Goal: Transaction & Acquisition: Purchase product/service

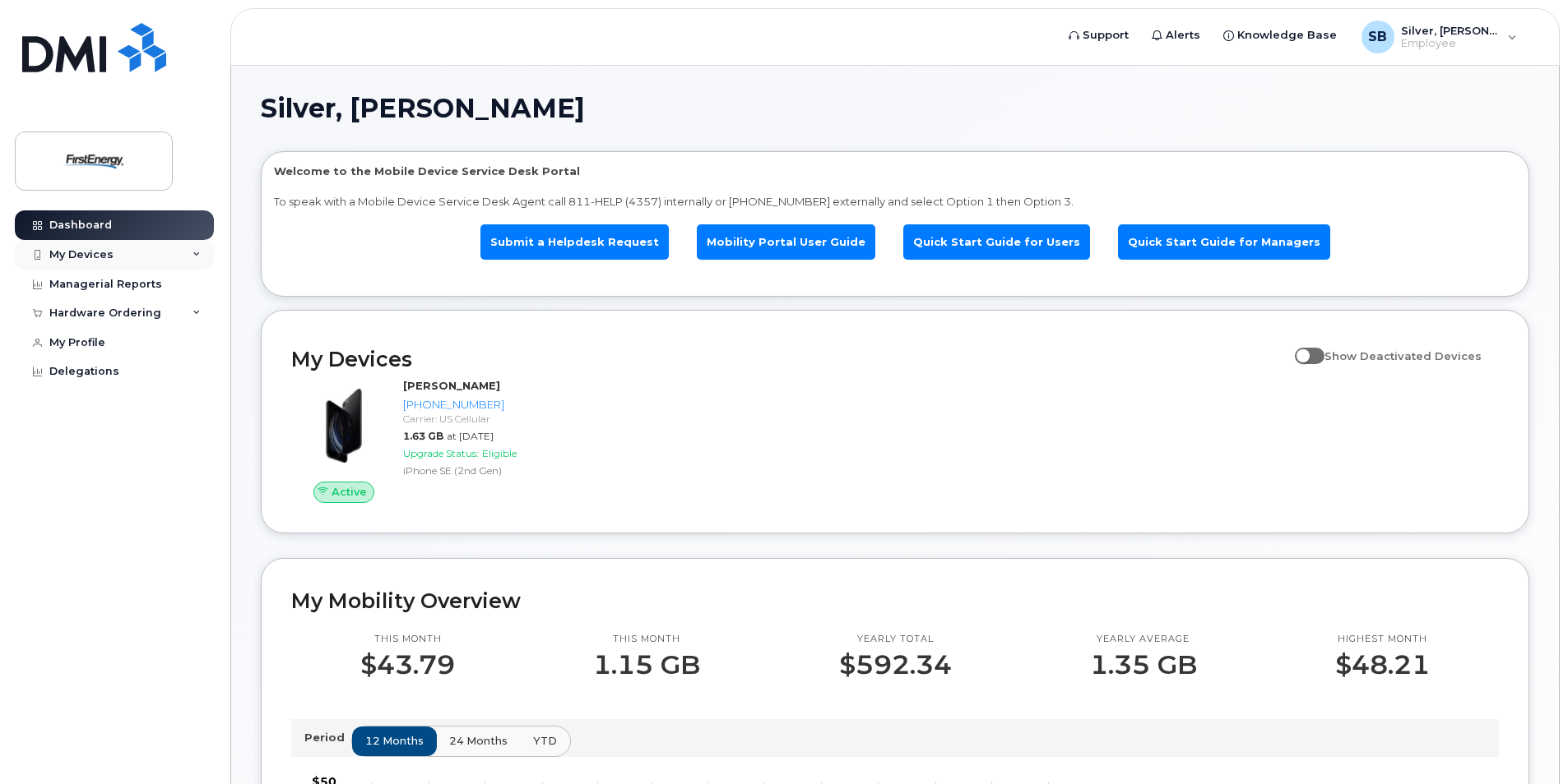
click at [79, 254] on div "My Devices" at bounding box center [81, 254] width 64 height 13
click at [83, 309] on div "Hardware Ordering" at bounding box center [105, 313] width 112 height 13
click at [88, 342] on div "New Order" at bounding box center [88, 343] width 62 height 15
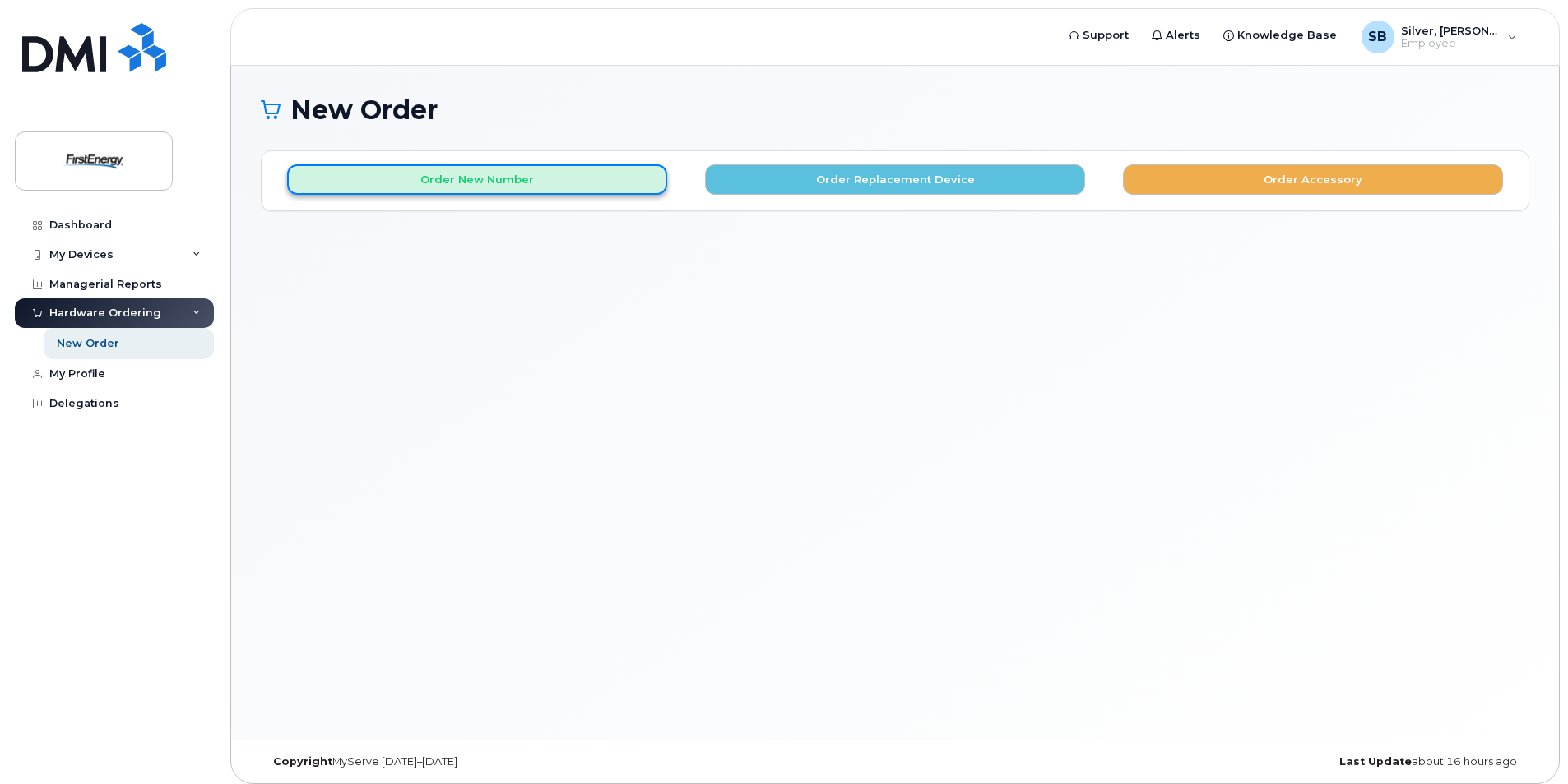
click at [505, 186] on button "Order New Number" at bounding box center [477, 179] width 380 height 30
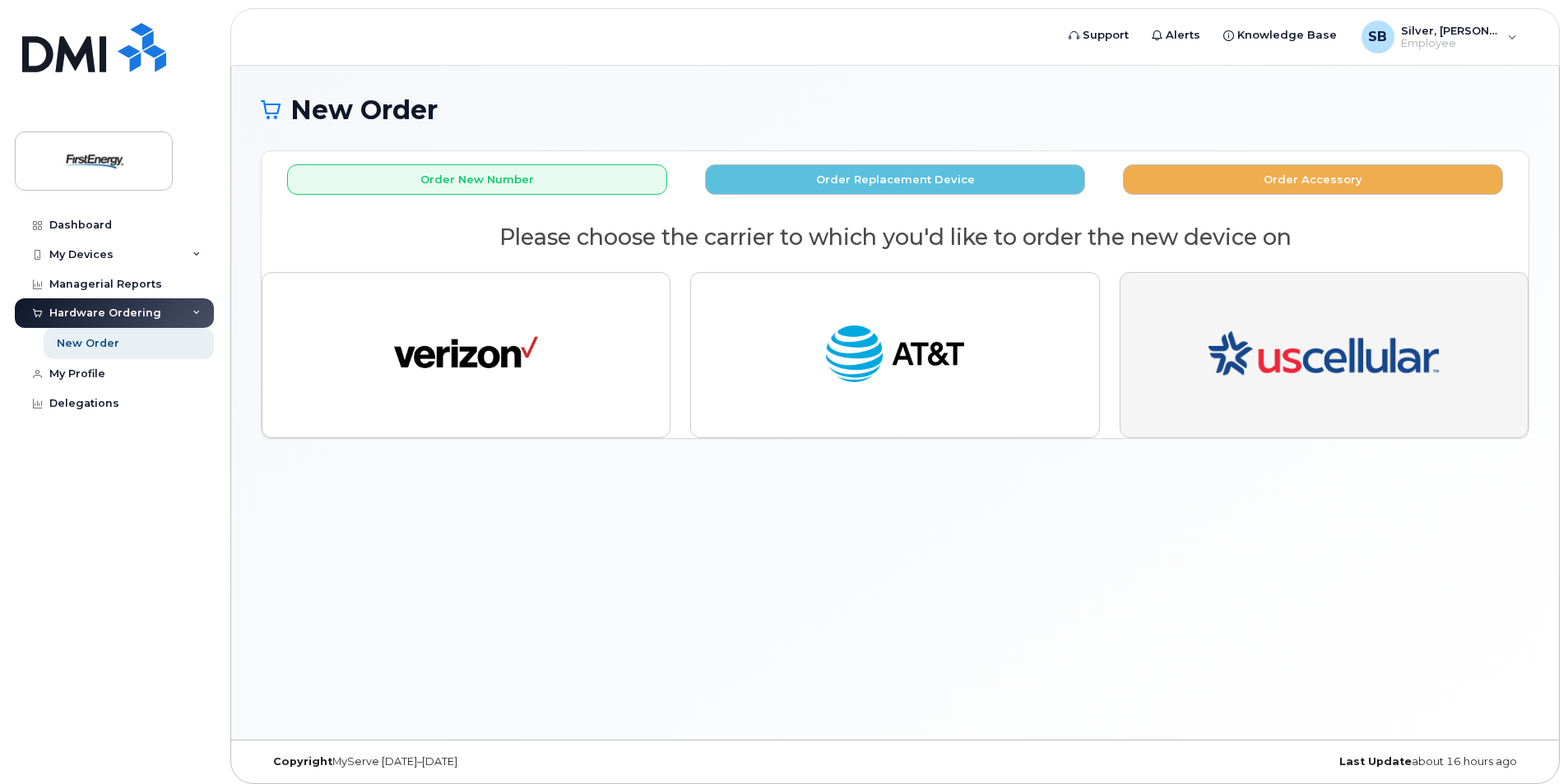
click at [1253, 346] on img "button" at bounding box center [1323, 355] width 230 height 138
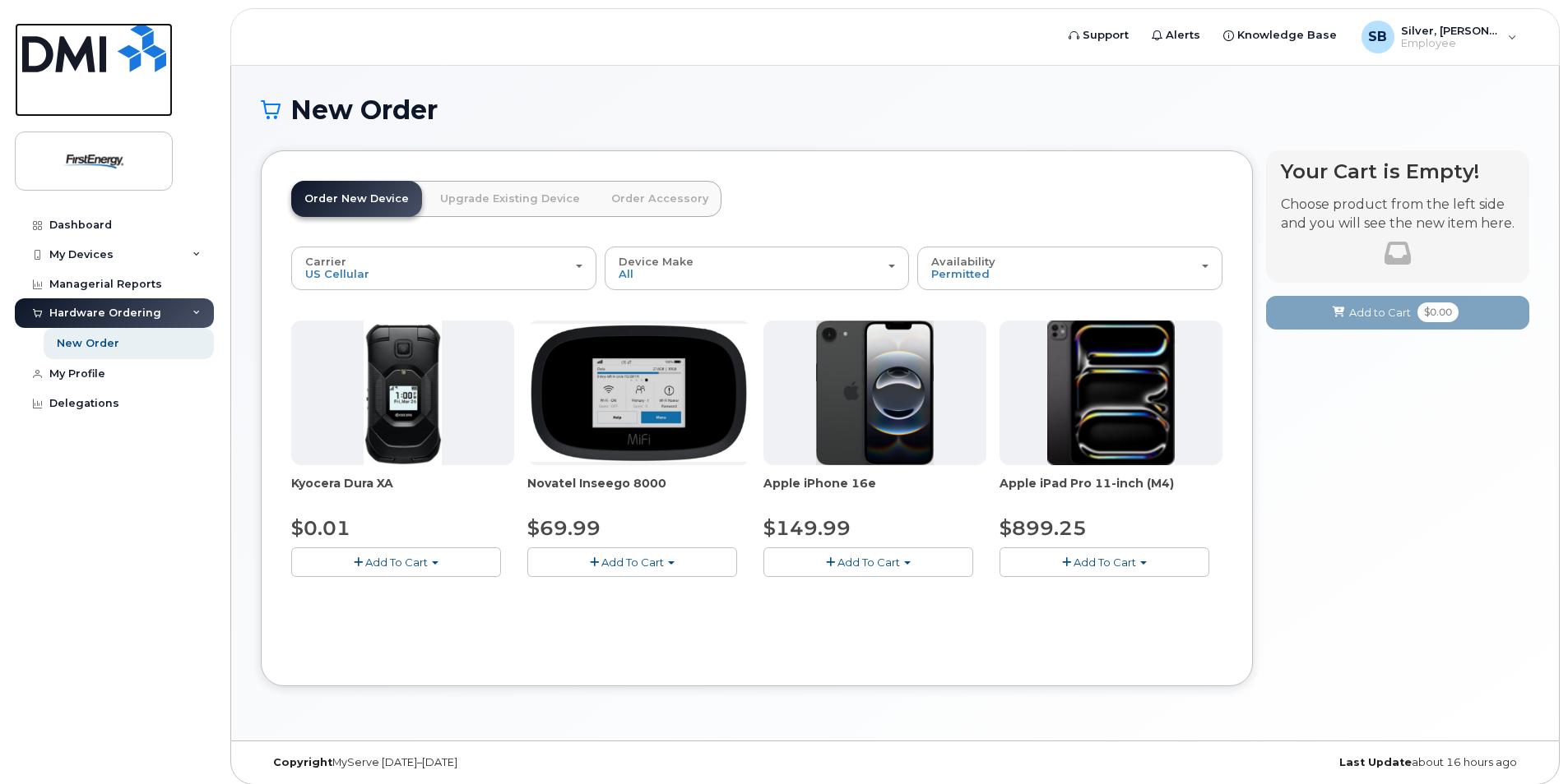
click at [82, 56] on img at bounding box center [94, 47] width 144 height 49
